Goal: Task Accomplishment & Management: Manage account settings

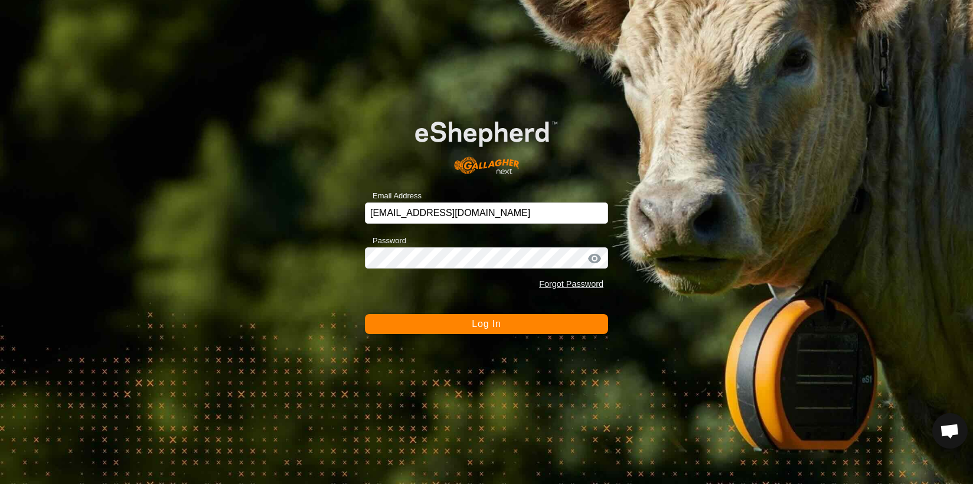
click at [492, 326] on span "Log In" at bounding box center [486, 324] width 29 height 10
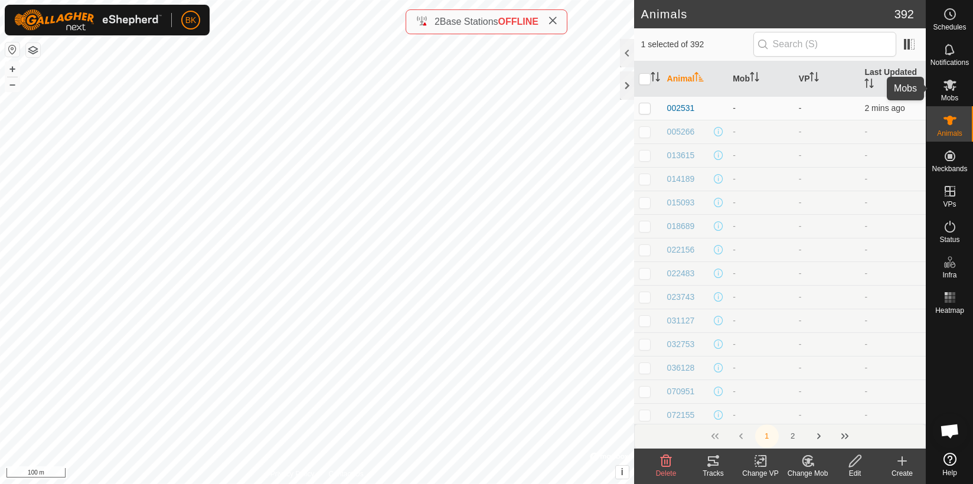
click at [949, 82] on icon at bounding box center [949, 85] width 13 height 11
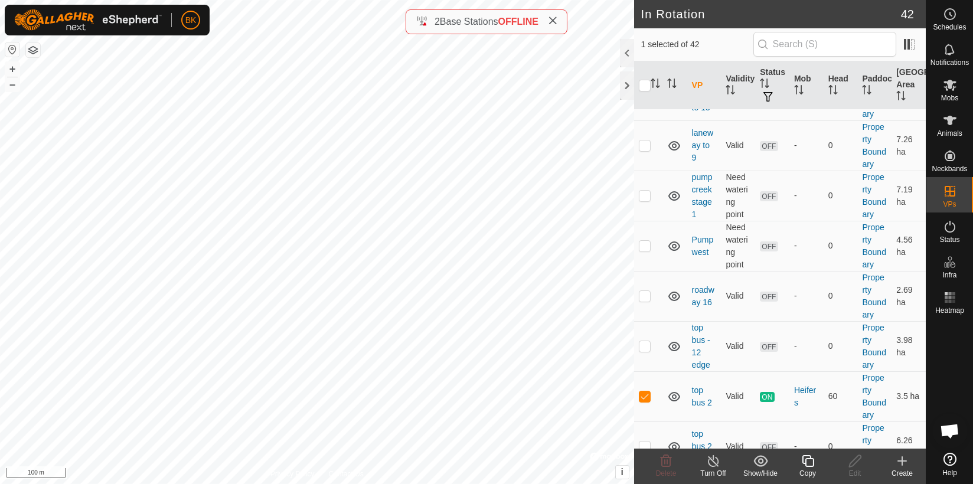
scroll to position [1974, 0]
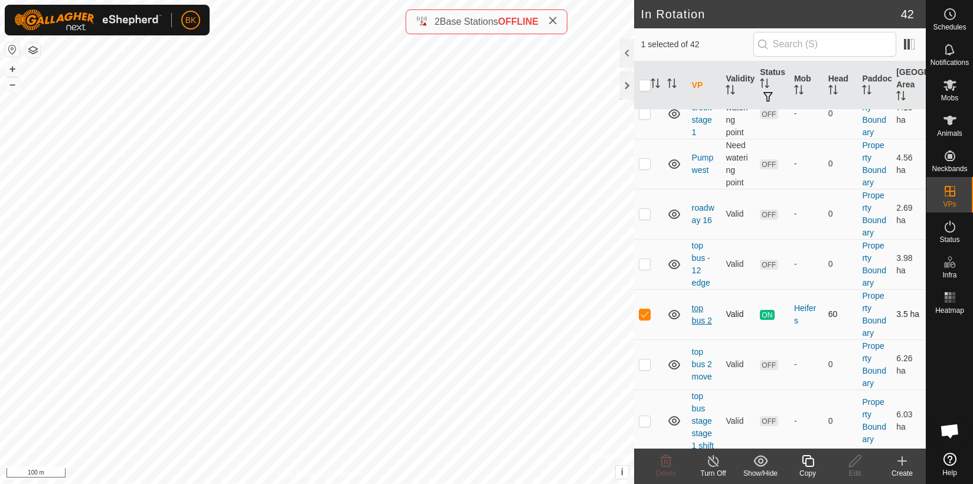
click at [699, 320] on link "top bus 2" at bounding box center [702, 314] width 20 height 22
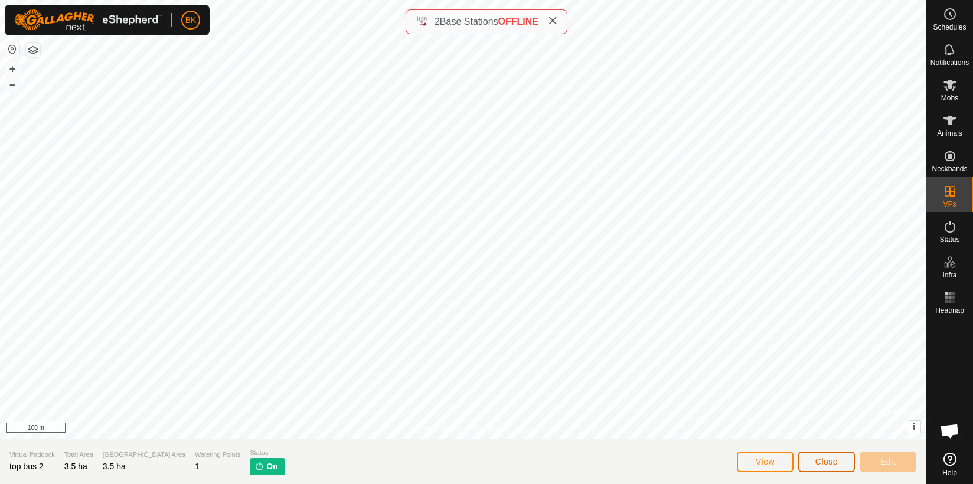
click at [825, 459] on span "Close" at bounding box center [826, 461] width 22 height 9
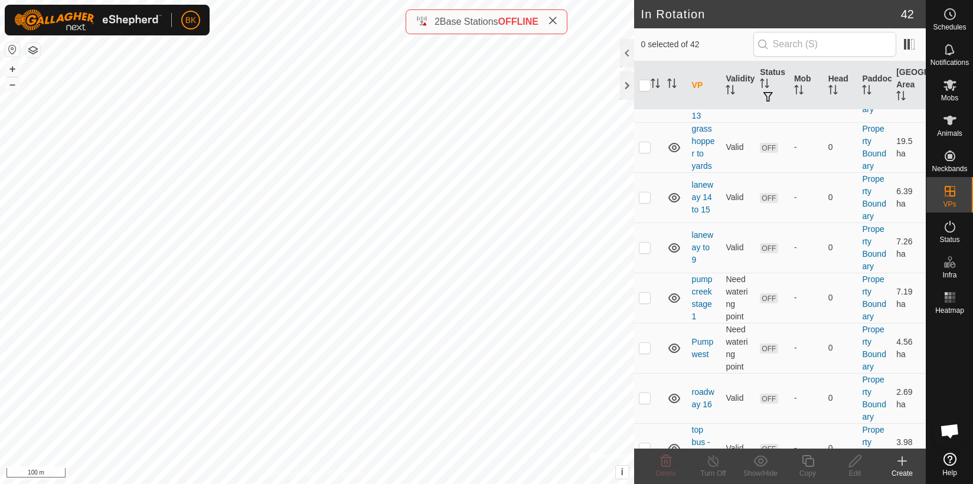
scroll to position [1974, 0]
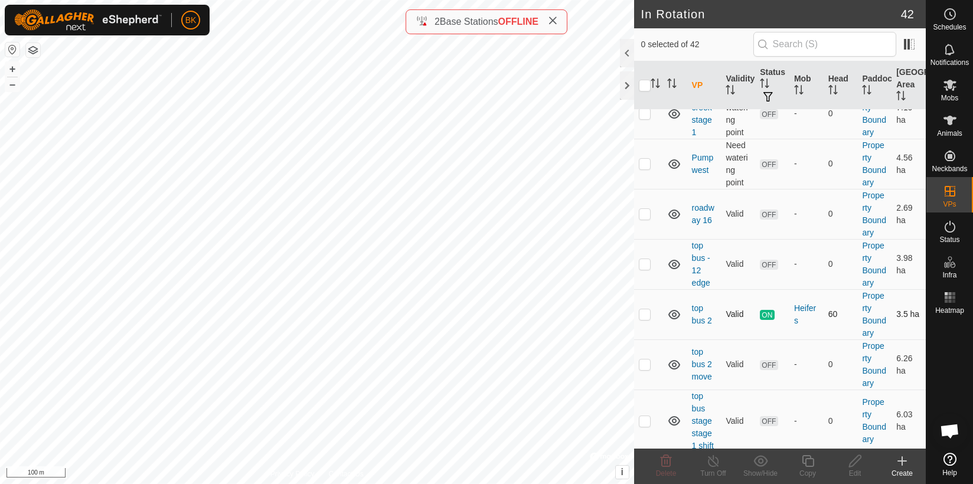
click at [642, 309] on p-checkbox at bounding box center [645, 313] width 12 height 9
checkbox input "true"
click at [264, 0] on html "BK Schedules Notifications Mobs Animals Neckbands VPs Status Infra Heatmap Help…" at bounding box center [486, 242] width 973 height 484
click at [243, 0] on html "BK Schedules Notifications Mobs Animals Neckbands VPs Status Infra Heatmap Help…" at bounding box center [486, 242] width 973 height 484
click at [946, 97] on span "Mobs" at bounding box center [949, 97] width 17 height 7
